Goal: Connect with others: Connect with other users

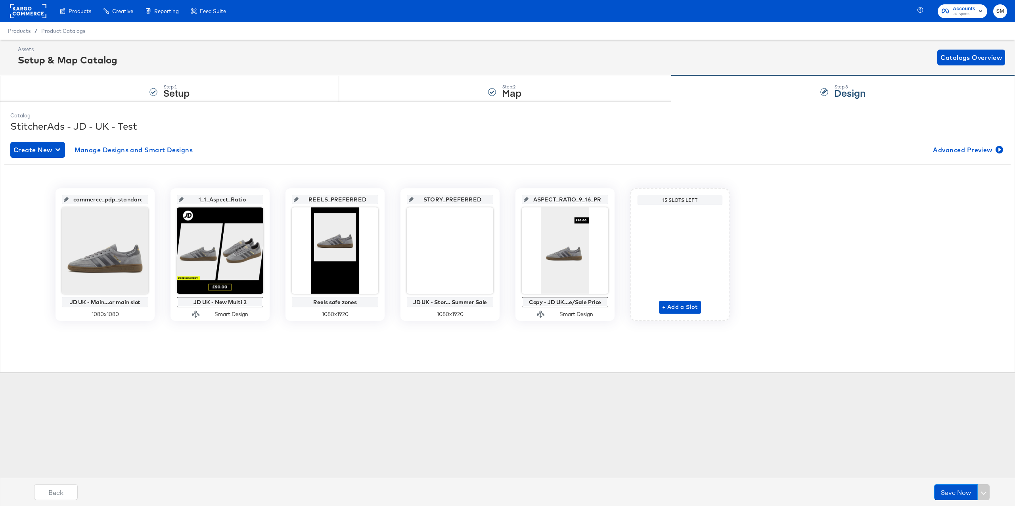
click at [41, 14] on rect at bounding box center [28, 11] width 36 height 14
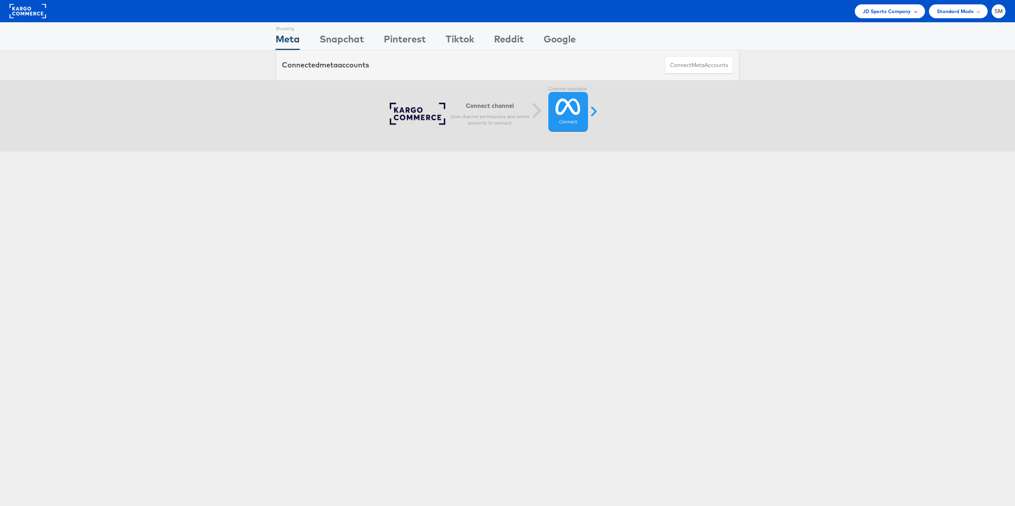
click at [880, 14] on span "JD Sports Company" at bounding box center [886, 11] width 48 height 8
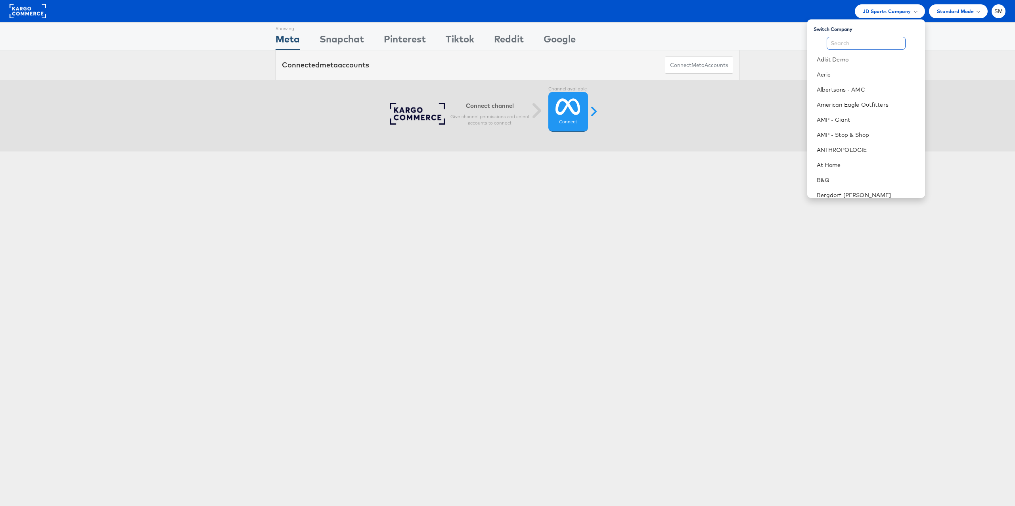
click at [868, 42] on input "text" at bounding box center [865, 43] width 79 height 13
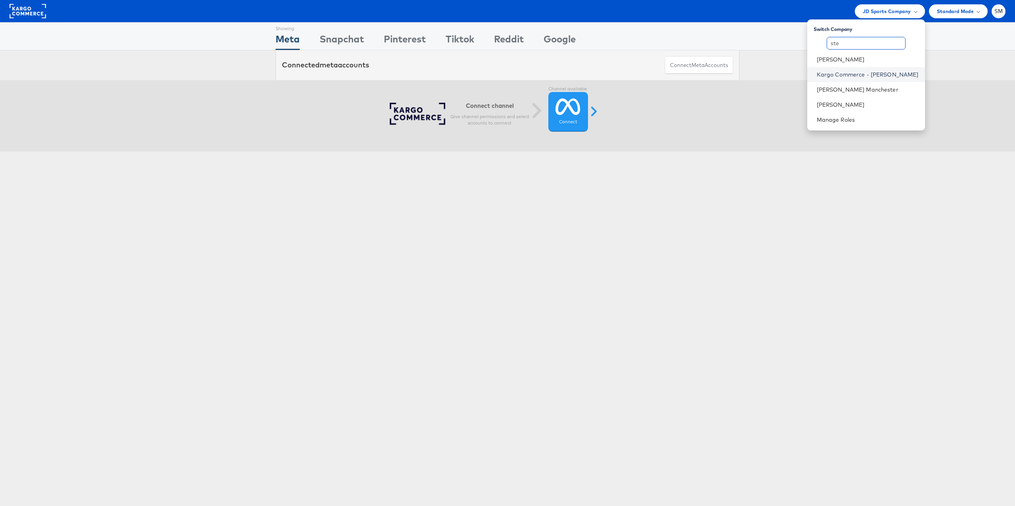
type input "ste"
click at [866, 77] on link "Kargo Commerce - Stephen Millea" at bounding box center [867, 75] width 102 height 8
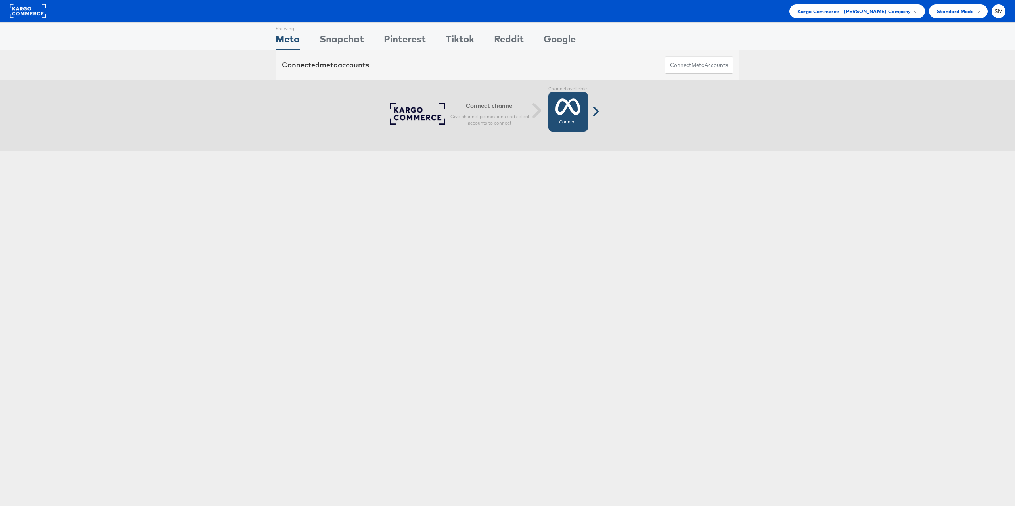
click at [577, 119] on link "Connect Connected" at bounding box center [568, 112] width 40 height 40
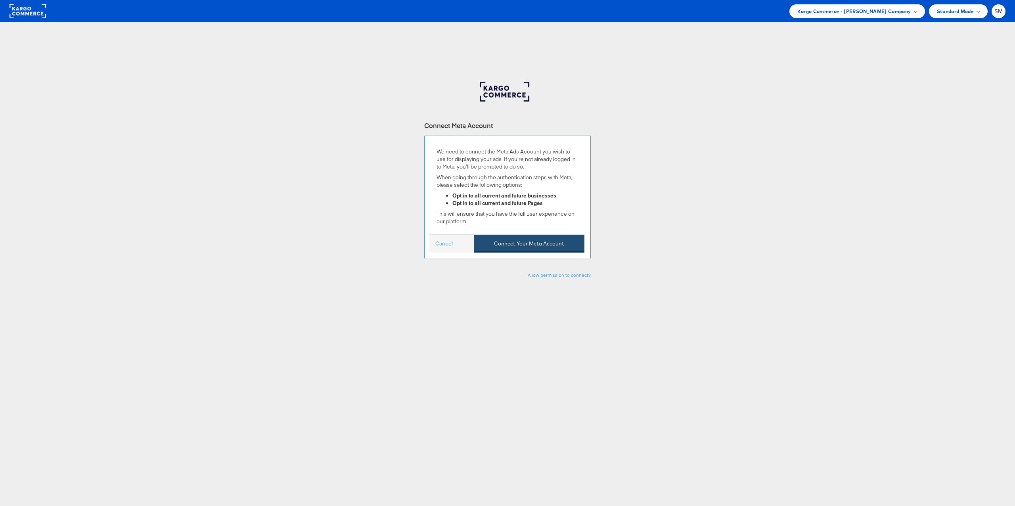
click at [523, 247] on button "Connect Your Meta Account" at bounding box center [529, 244] width 111 height 18
click at [511, 242] on button "Connect Your Meta Account" at bounding box center [529, 244] width 111 height 18
